Goal: Use online tool/utility: Utilize a website feature to perform a specific function

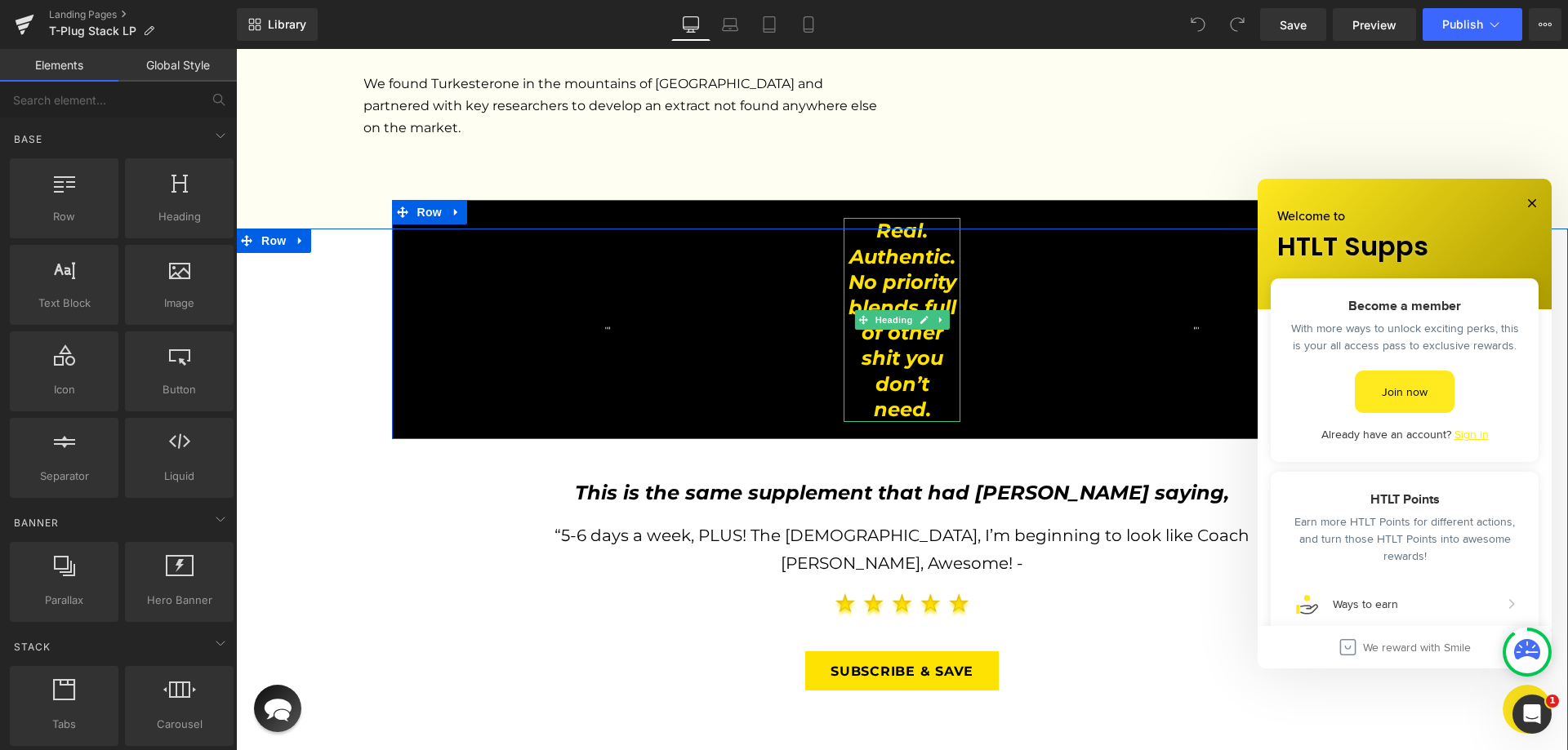
scroll to position [2694, 0]
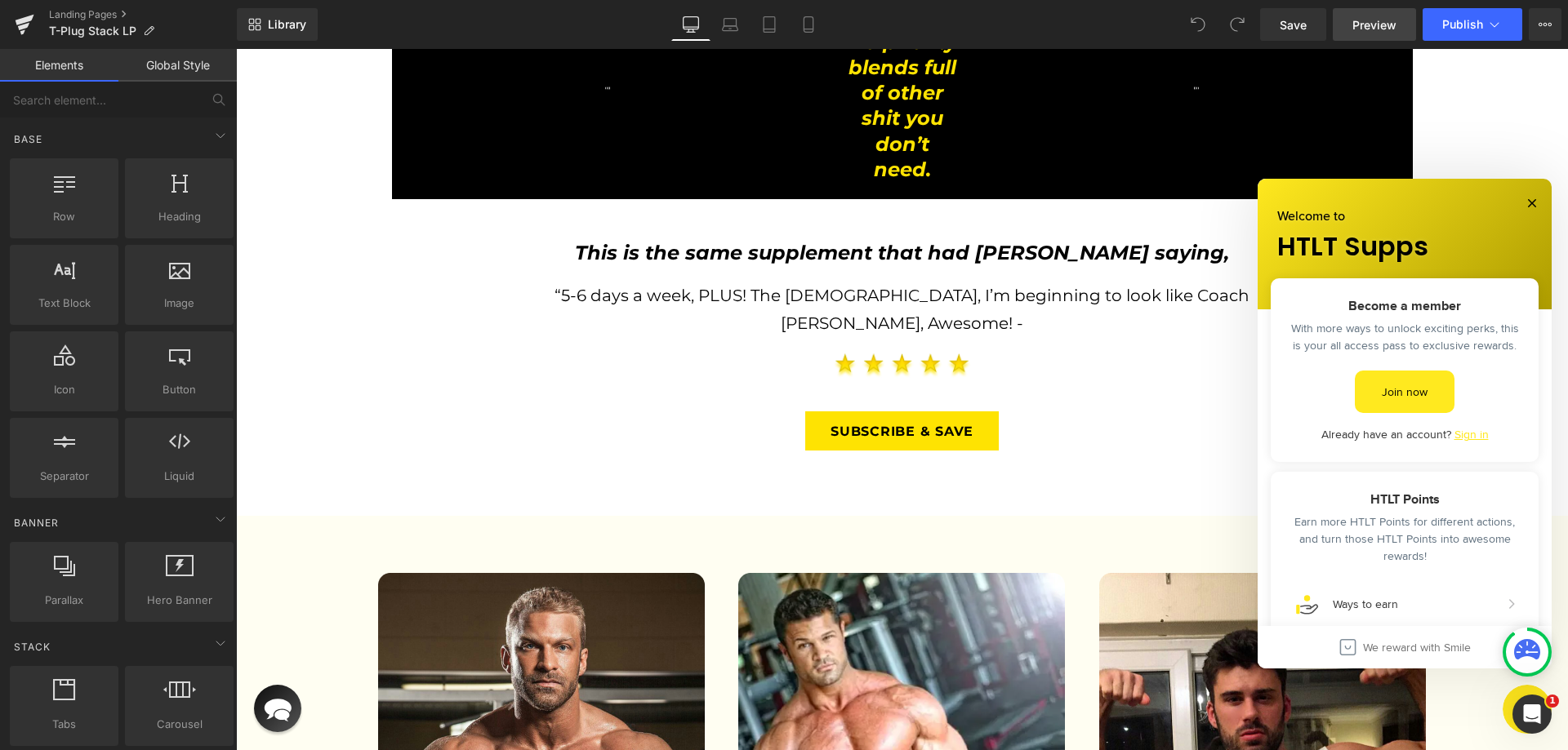
click at [1390, 20] on span "Preview" at bounding box center [1374, 25] width 44 height 17
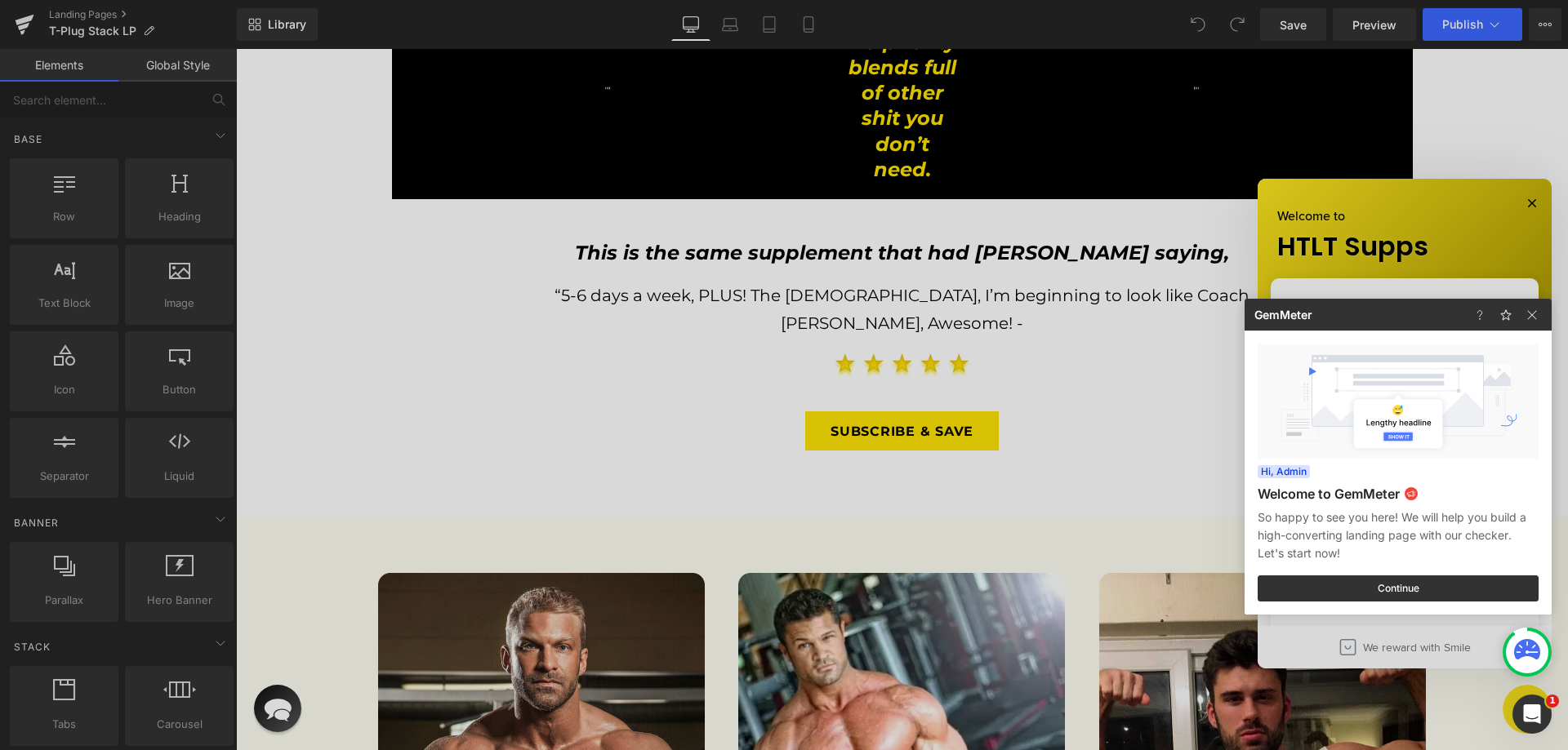
click at [0, 0] on div at bounding box center [0, 0] width 0 height 0
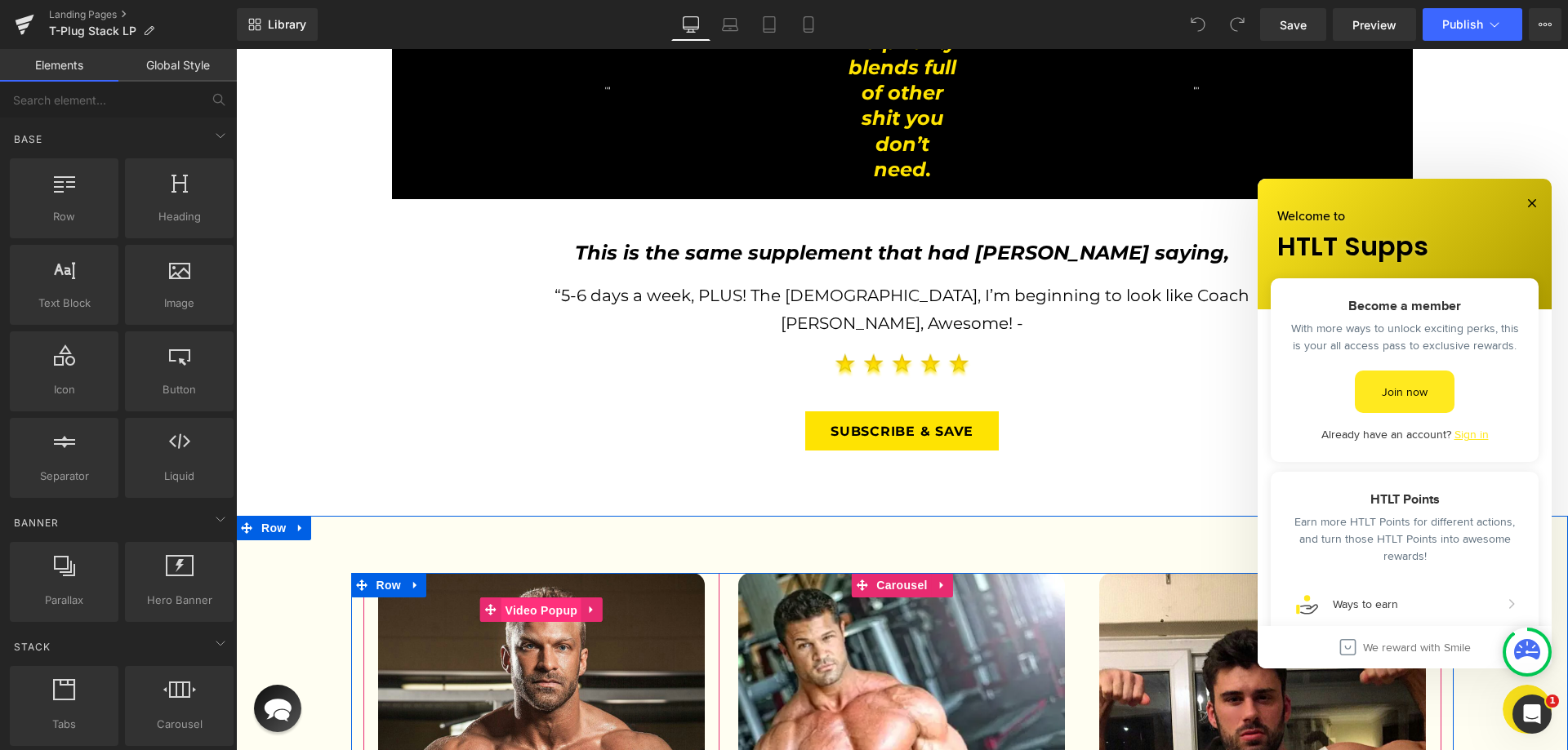
click at [553, 598] on span "Video Popup" at bounding box center [542, 610] width 81 height 25
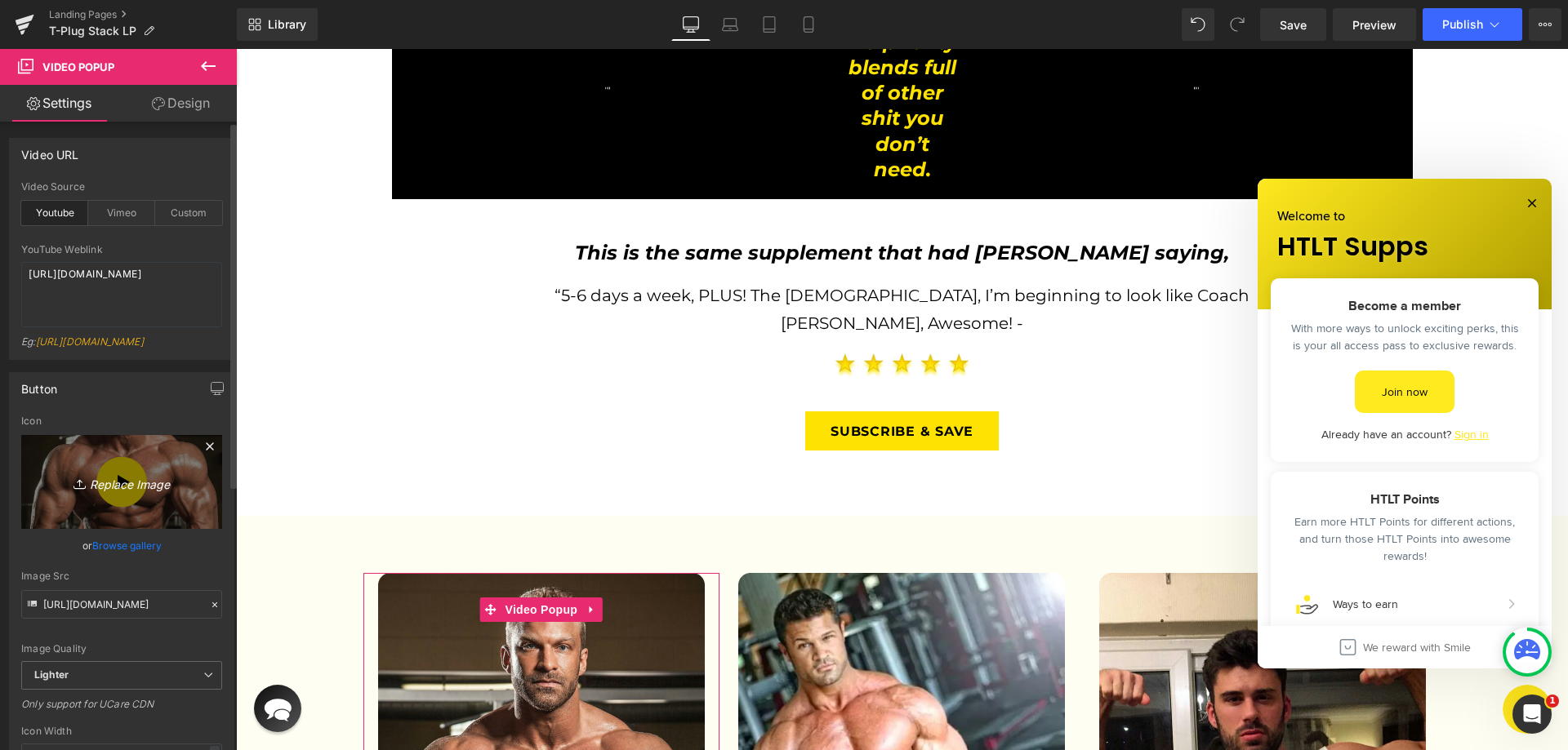
scroll to position [327, 0]
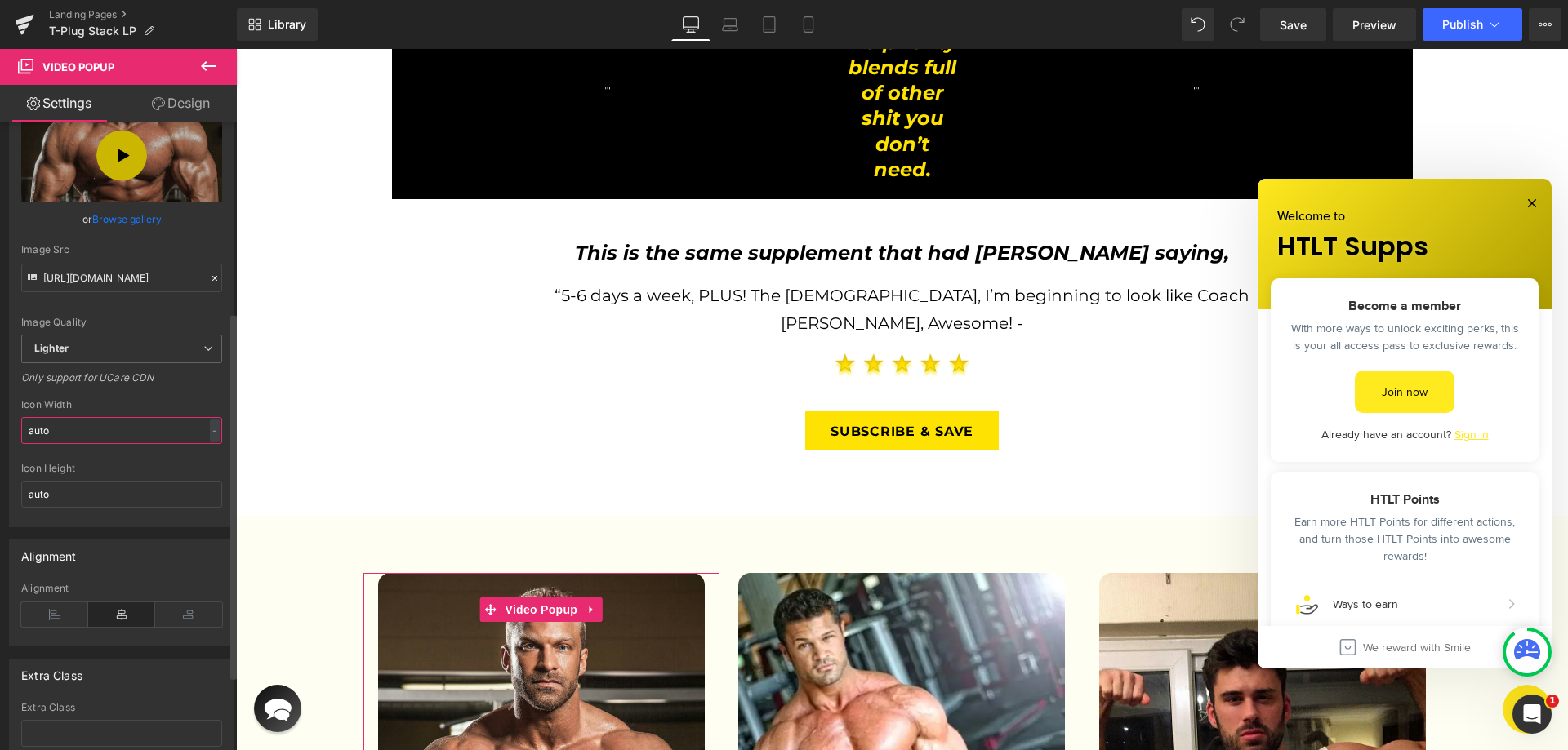
click at [64, 444] on input "auto" at bounding box center [122, 431] width 201 height 27
type input "100"
click at [92, 411] on div "Icon Width" at bounding box center [122, 405] width 201 height 11
click at [88, 442] on input "100" at bounding box center [122, 431] width 201 height 27
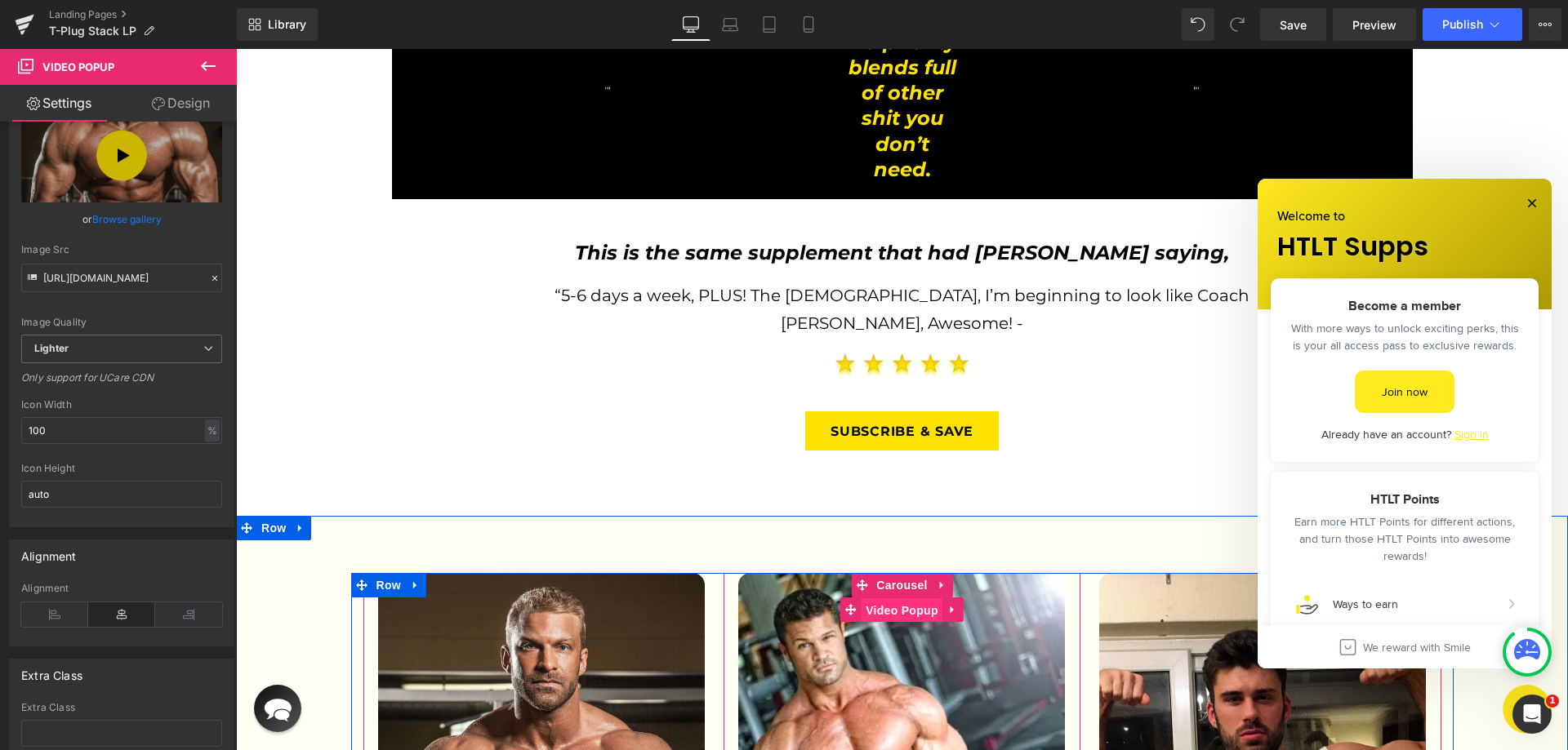
click at [890, 598] on span "Video Popup" at bounding box center [901, 610] width 81 height 25
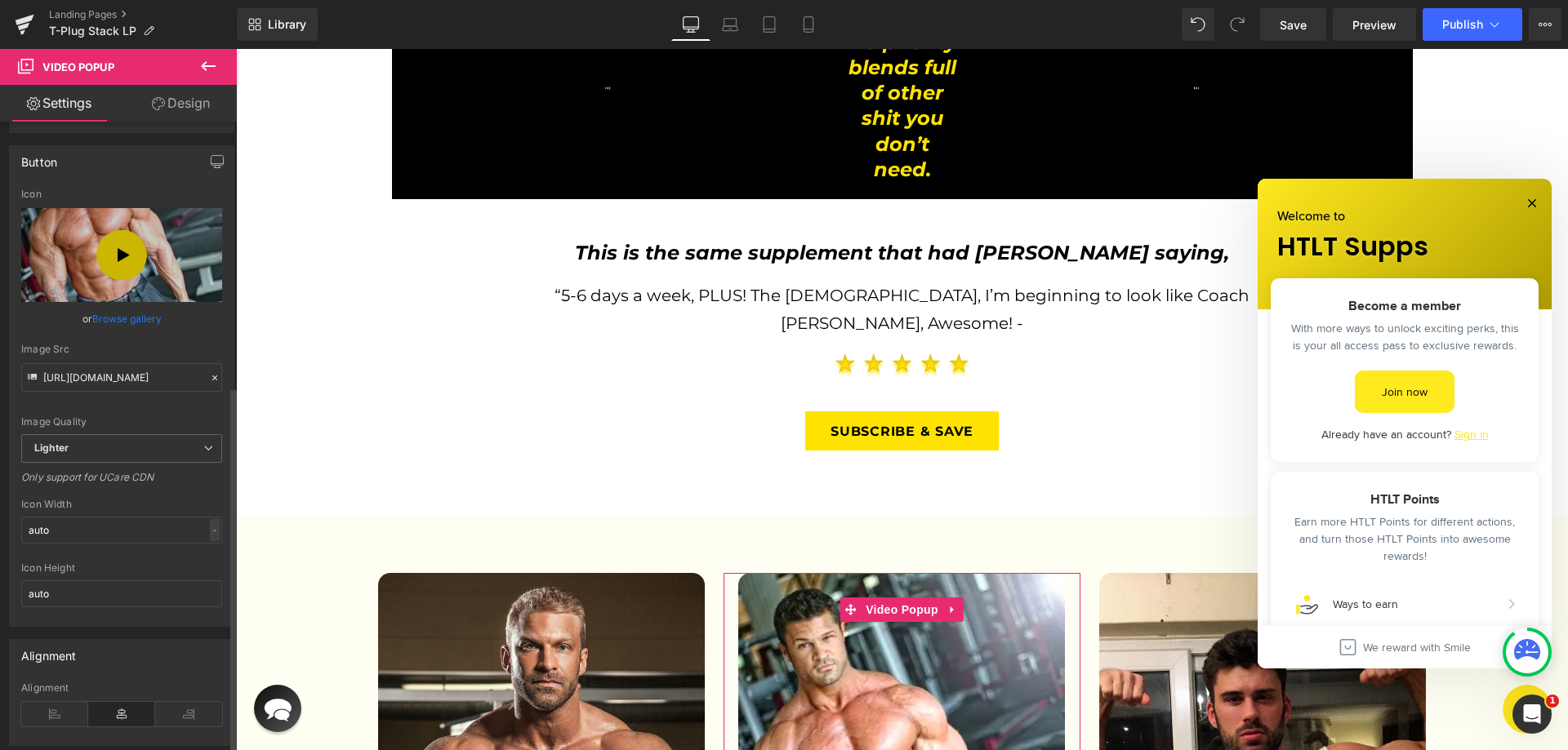
scroll to position [454, 0]
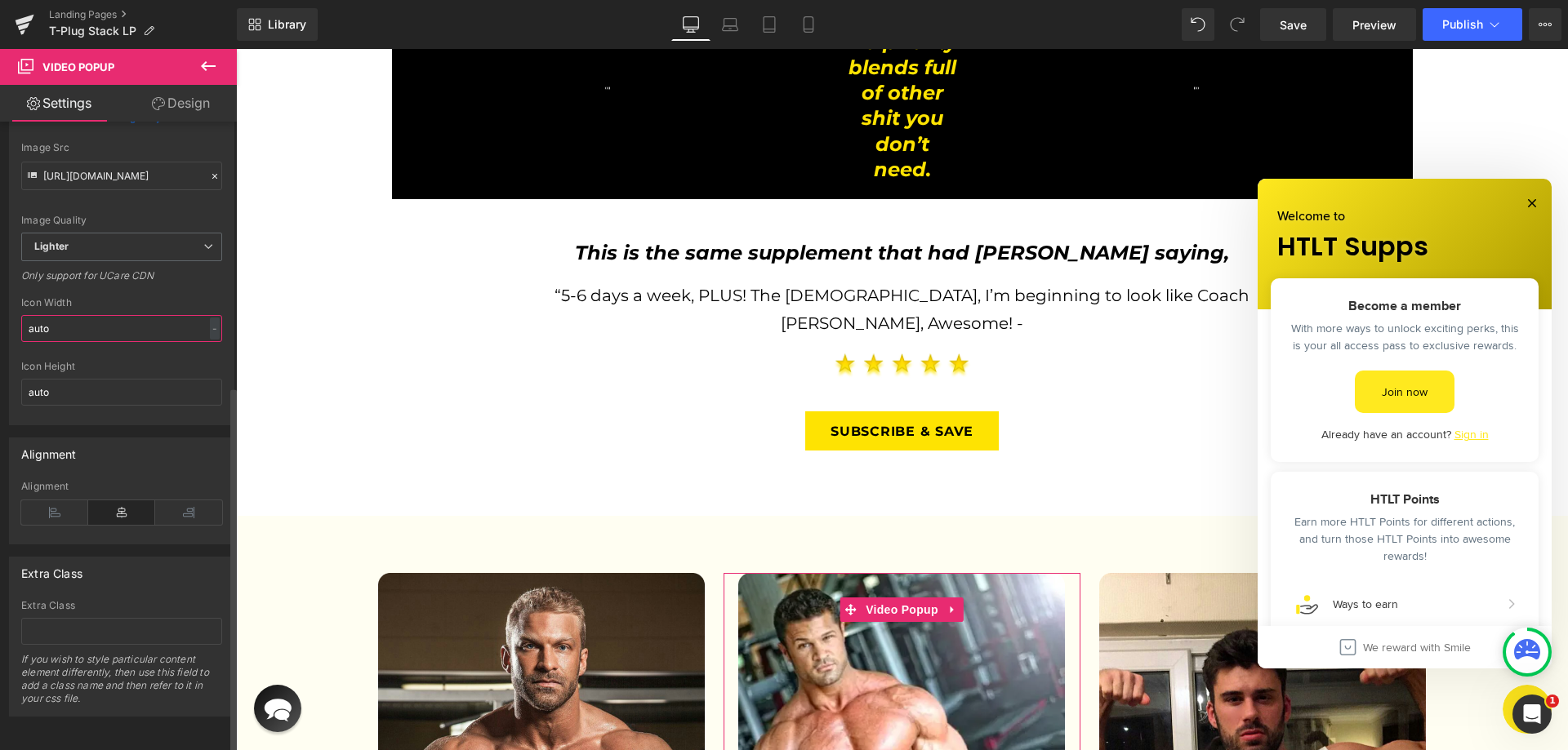
click at [78, 315] on input "auto" at bounding box center [122, 328] width 201 height 27
type input "100"
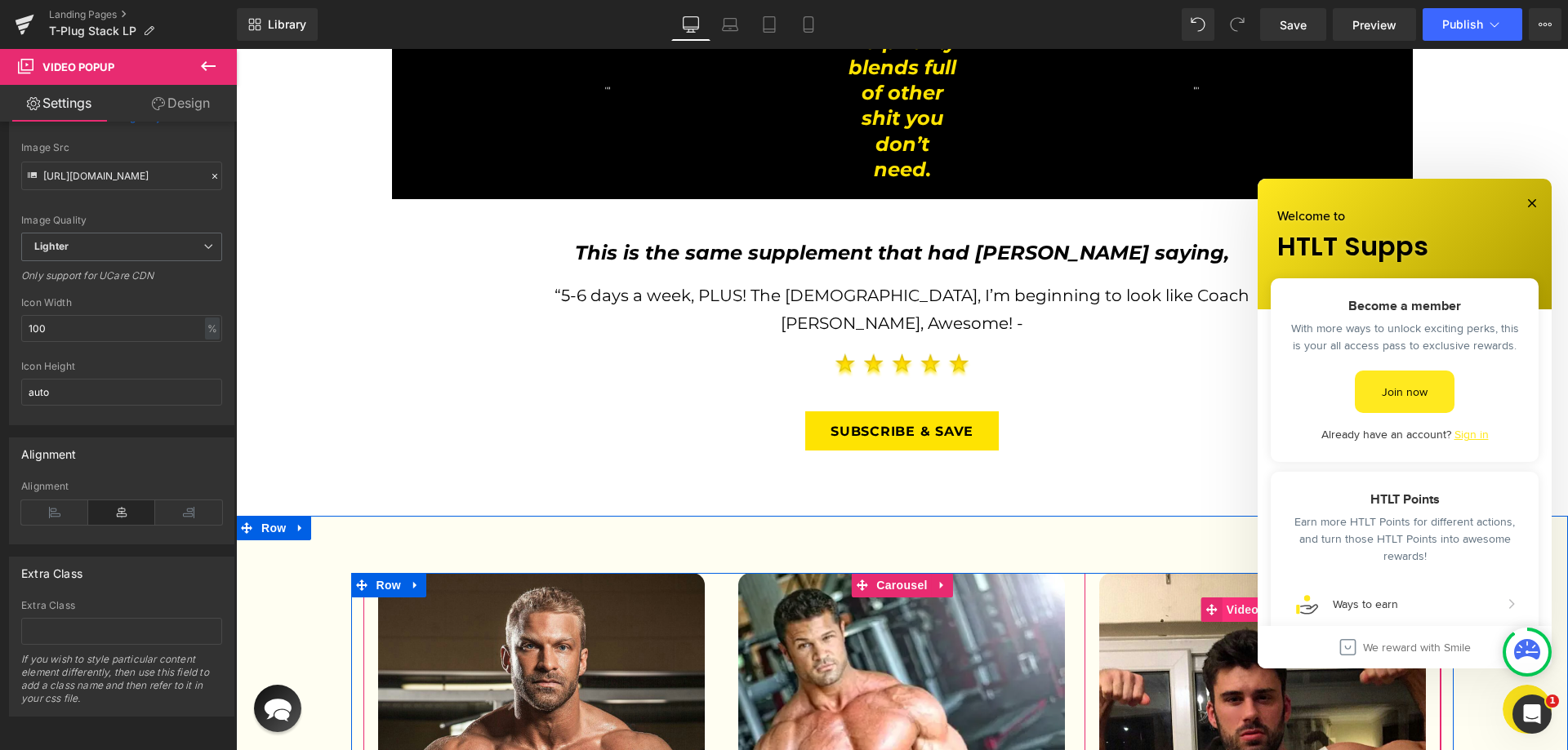
click at [1223, 597] on span "Video Popup" at bounding box center [1262, 609] width 81 height 25
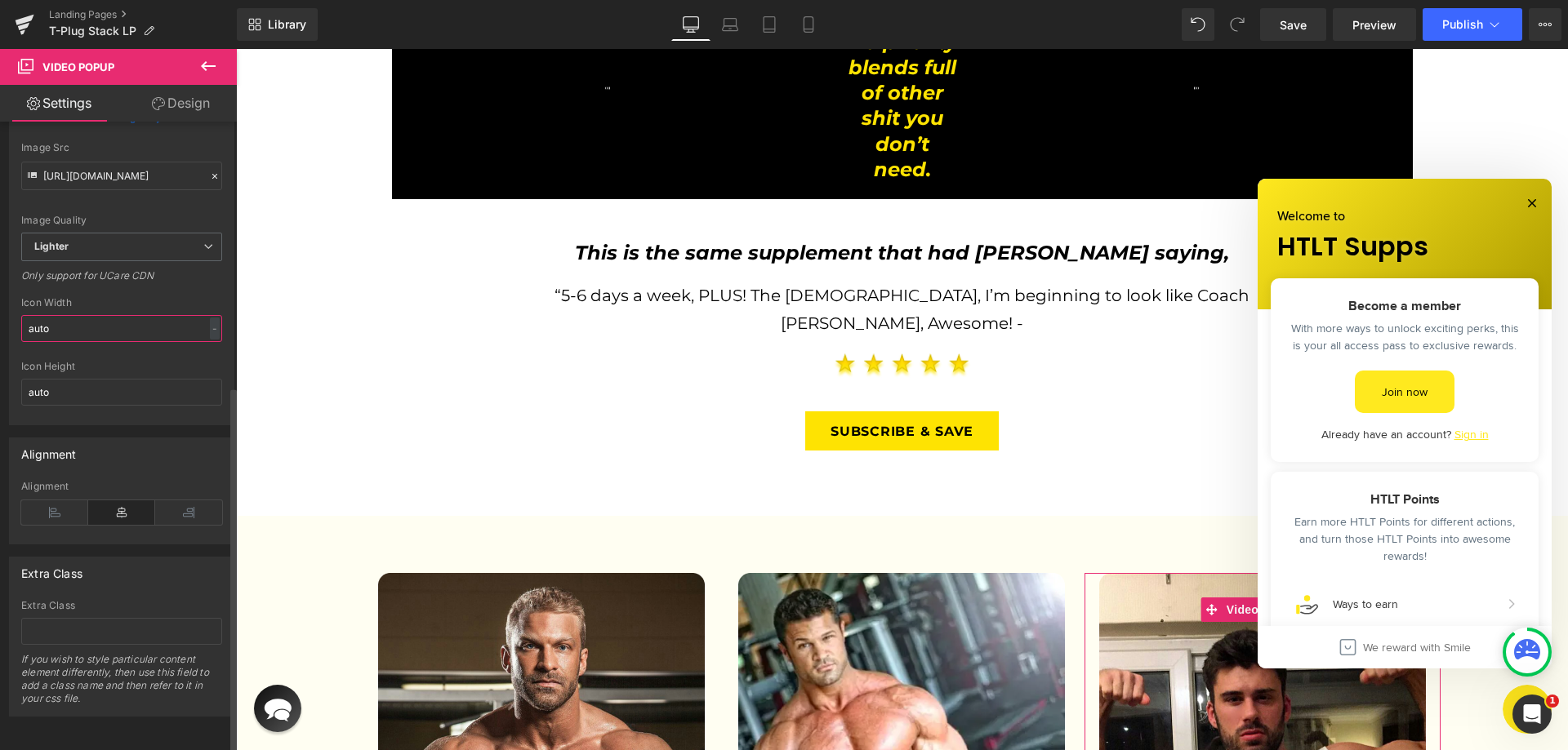
click at [66, 322] on input "auto" at bounding box center [122, 328] width 201 height 27
type input "100"
click at [1268, 18] on link "Save" at bounding box center [1293, 25] width 66 height 33
